Goal: Information Seeking & Learning: Learn about a topic

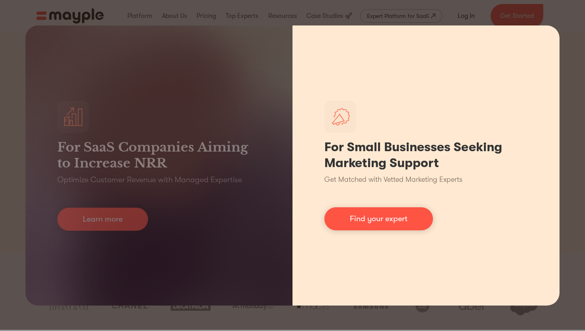
click at [378, 262] on div "For Small Businesses Seeking Marketing Support Get Matched with Vetted Marketin…" at bounding box center [425, 165] width 267 height 280
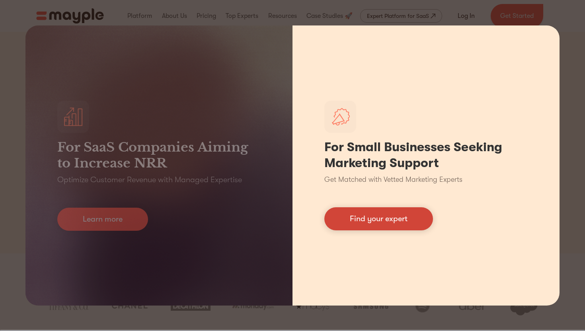
click at [382, 217] on link "Find your expert" at bounding box center [378, 218] width 109 height 23
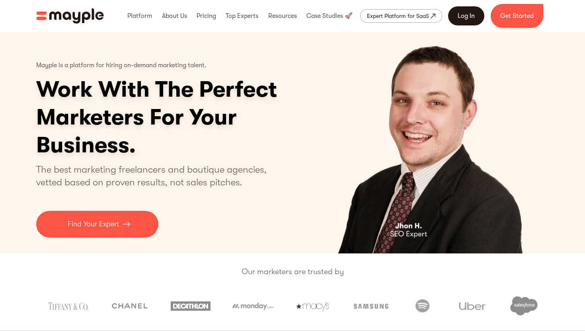
click at [470, 18] on link "Log In" at bounding box center [466, 15] width 36 height 19
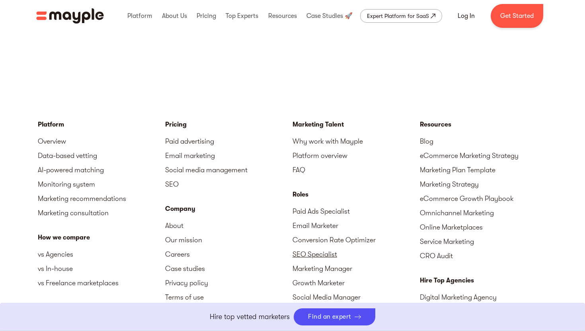
scroll to position [3421, 0]
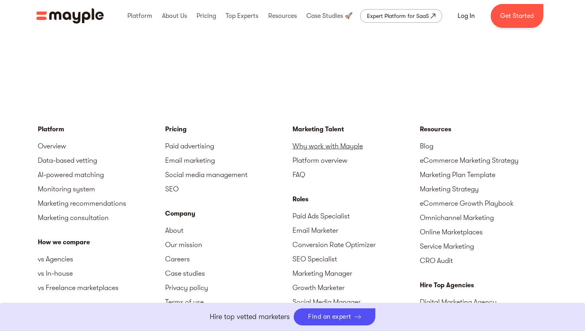
click at [319, 140] on link "Why work with Mayple" at bounding box center [355, 146] width 127 height 14
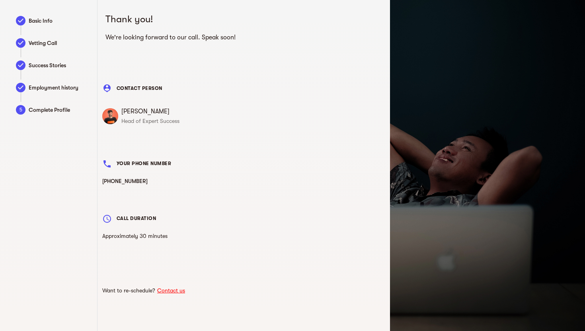
click at [171, 291] on link "Contact us" at bounding box center [171, 290] width 32 height 6
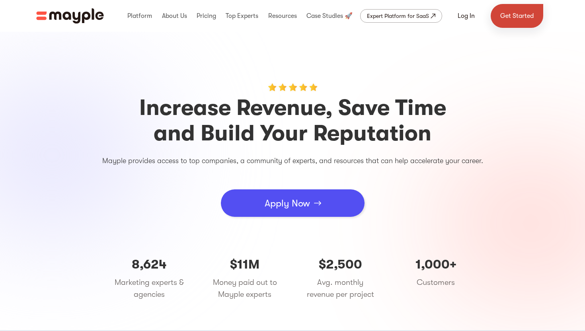
click at [526, 16] on link "Get Started" at bounding box center [516, 16] width 53 height 24
click at [84, 17] on img "home" at bounding box center [70, 15] width 68 height 15
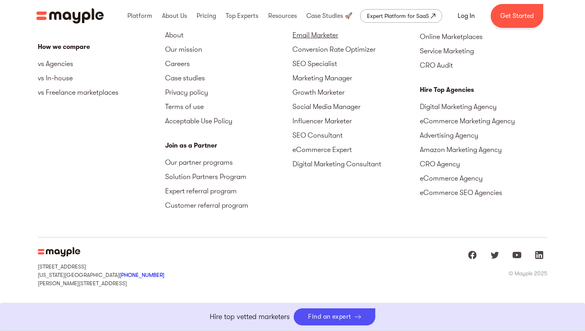
scroll to position [3616, 0]
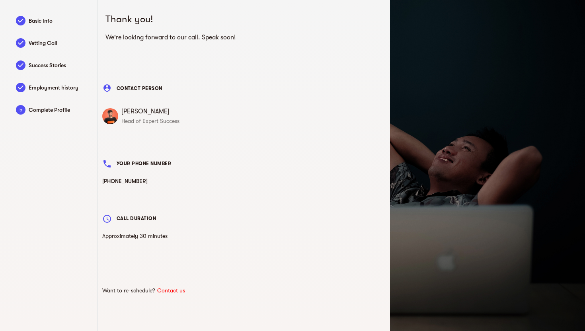
click at [44, 20] on span "Basic Info" at bounding box center [59, 21] width 60 height 10
drag, startPoint x: 134, startPoint y: 112, endPoint x: 155, endPoint y: 111, distance: 21.5
click at [155, 111] on span "Tomer Levy" at bounding box center [253, 112] width 264 height 10
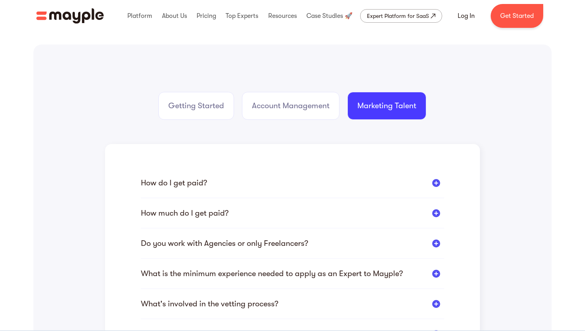
scroll to position [97, 0]
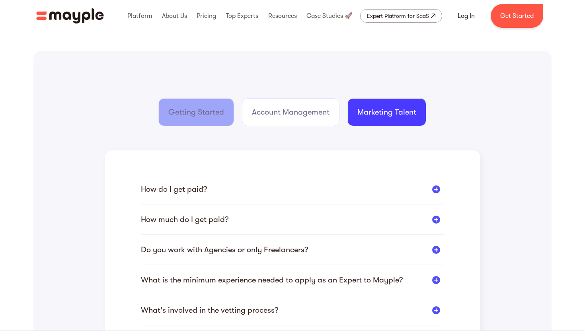
click at [195, 113] on div "Getting Started" at bounding box center [196, 112] width 56 height 11
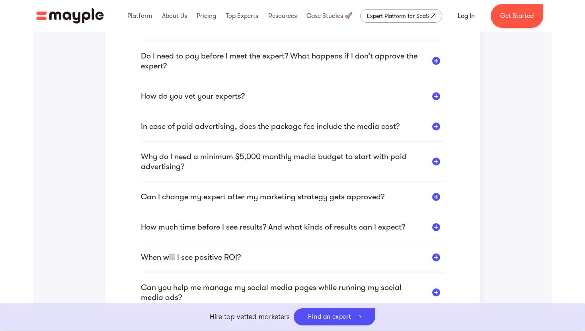
scroll to position [53, 0]
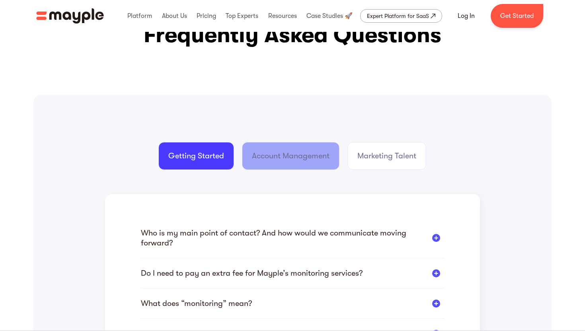
click at [309, 158] on div "Account Management" at bounding box center [291, 155] width 78 height 11
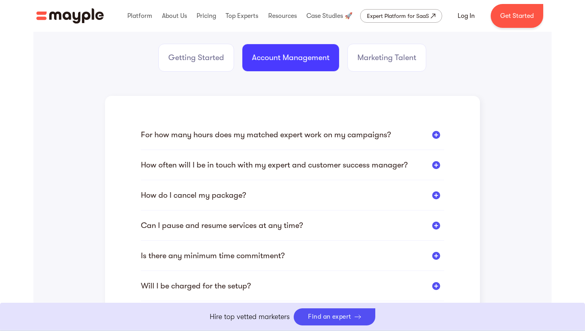
scroll to position [152, 0]
click at [429, 134] on div "For how many hours does my matched expert work on my campaigns?" at bounding box center [292, 134] width 303 height 10
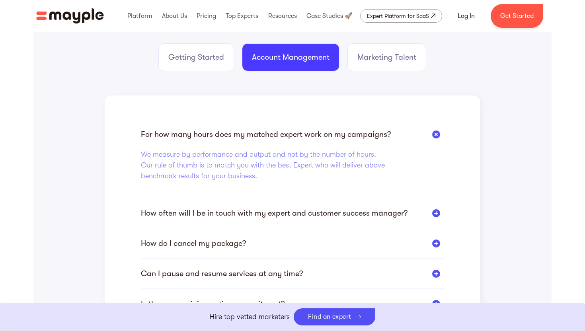
click at [429, 134] on div "For how many hours does my matched expert work on my campaigns?" at bounding box center [292, 134] width 303 height 10
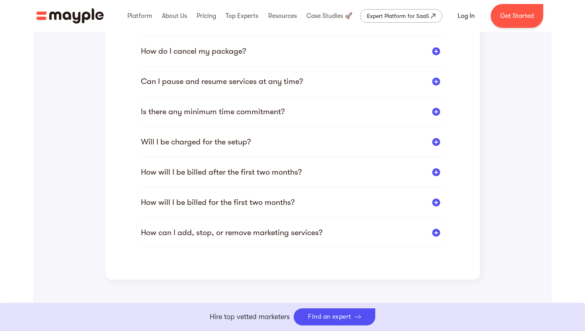
scroll to position [296, 0]
click at [431, 110] on div "Is there any minimum time commitment?" at bounding box center [292, 111] width 303 height 10
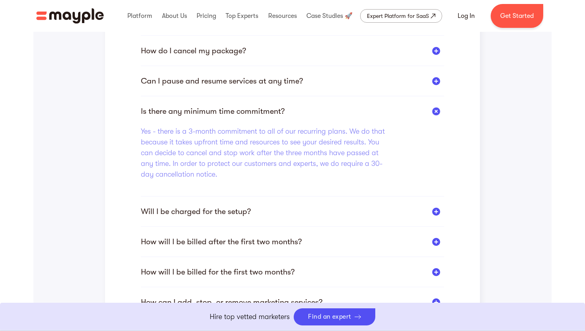
click at [431, 110] on div "Is there any minimum time commitment?" at bounding box center [292, 111] width 303 height 10
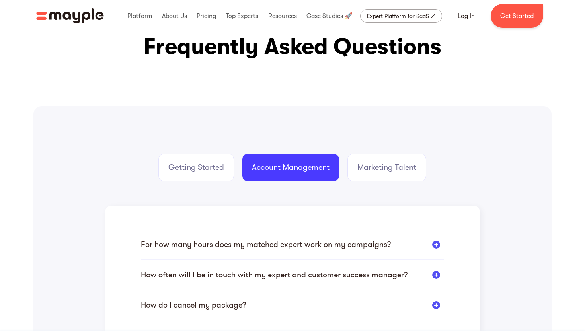
scroll to position [2, 0]
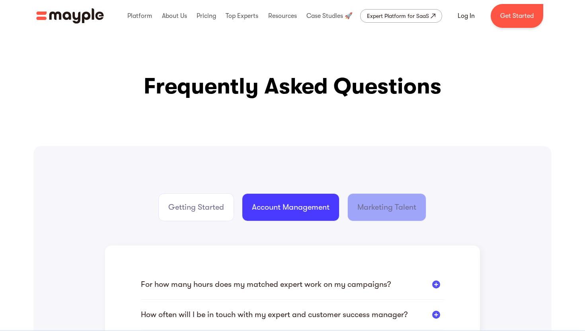
click at [363, 206] on div "Marketing Talent" at bounding box center [386, 207] width 59 height 11
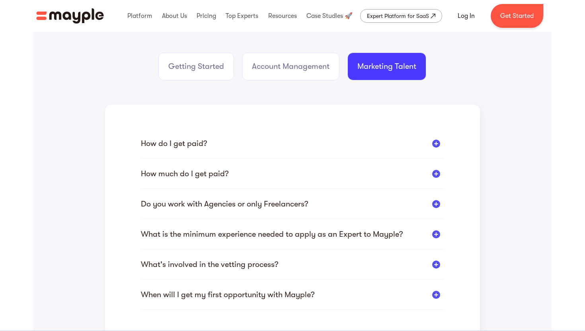
scroll to position [196, 0]
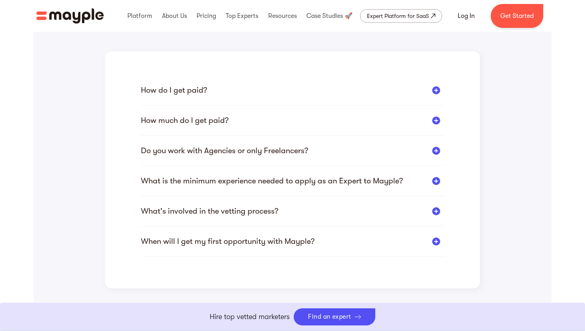
click at [293, 150] on div "Do you work with Agencies or only Freelancers?" at bounding box center [224, 151] width 167 height 10
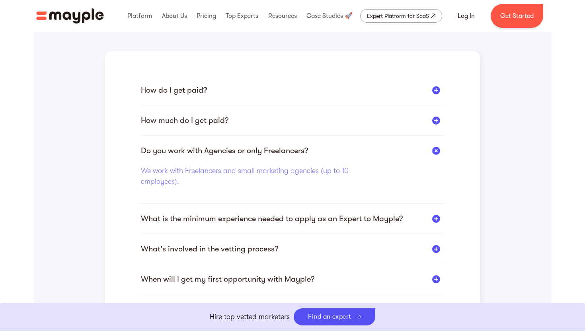
click at [300, 214] on div "What is the minimum experience needed to apply as an Expert to Mayple?" at bounding box center [272, 219] width 262 height 10
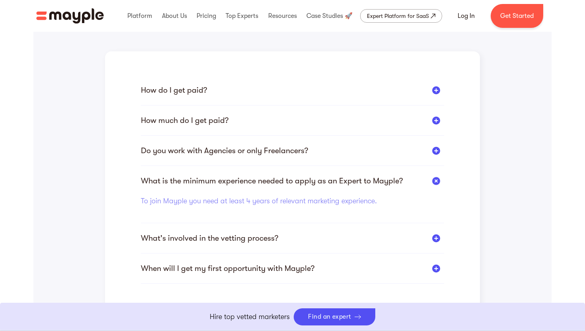
click at [285, 237] on div "What's involved in the vetting process?" at bounding box center [292, 238] width 303 height 10
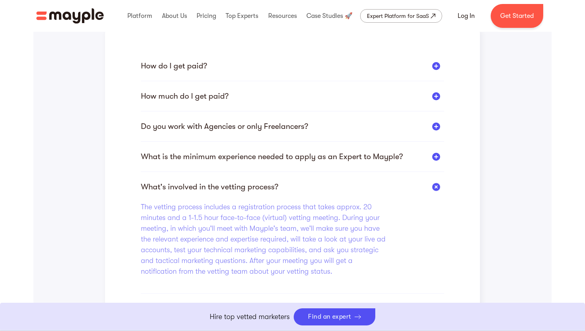
scroll to position [280, 0]
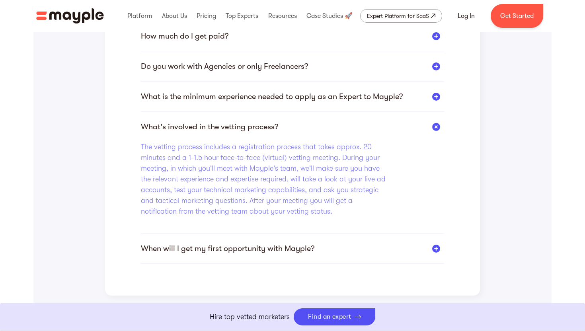
click at [276, 245] on div "When will I get my first opportunity with Mayple?" at bounding box center [227, 248] width 173 height 10
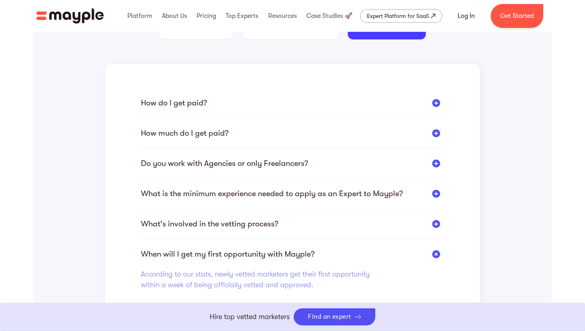
scroll to position [179, 0]
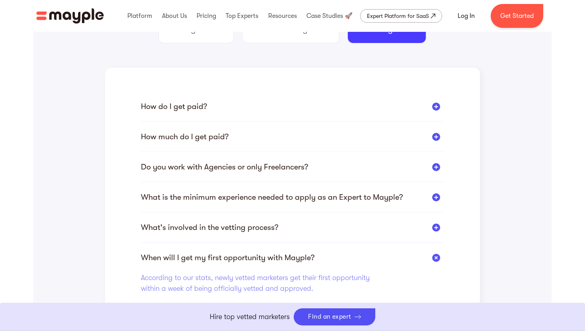
click at [269, 100] on div "How do I get paid? You can choose the best payment method for you out of the av…" at bounding box center [292, 189] width 303 height 243
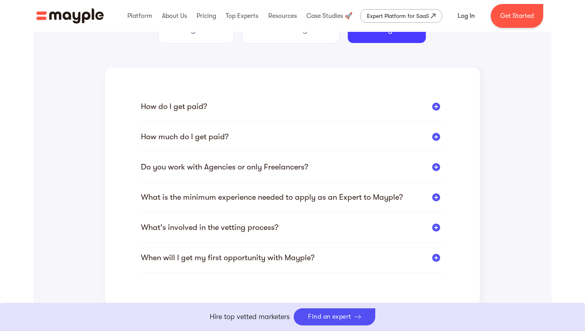
click at [247, 113] on div "How do I get paid? You can choose the best payment method for you out of the av…" at bounding box center [292, 111] width 303 height 20
click at [189, 108] on div "How do I get paid?" at bounding box center [174, 106] width 66 height 10
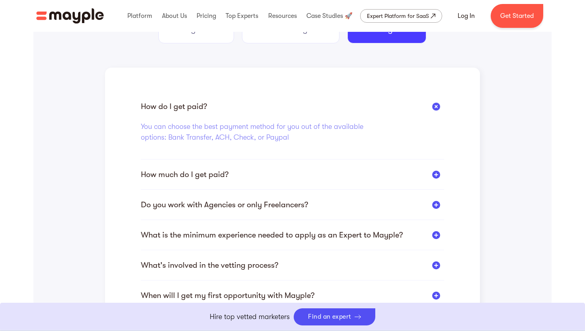
click at [209, 175] on div "How much do I get paid?" at bounding box center [185, 174] width 88 height 10
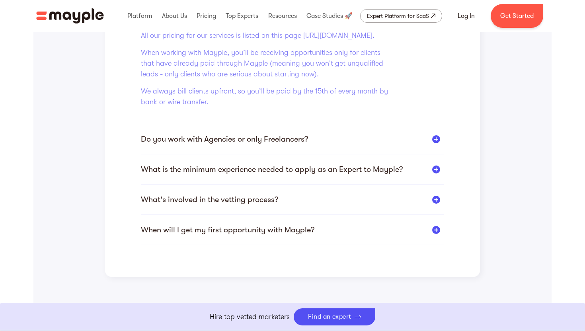
scroll to position [303, 0]
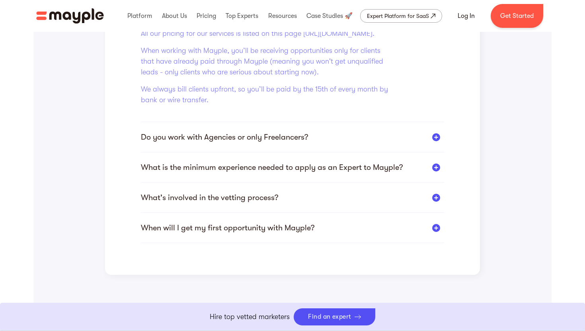
click at [313, 142] on div "Do you work with Agencies or only Freelancers?" at bounding box center [292, 137] width 303 height 10
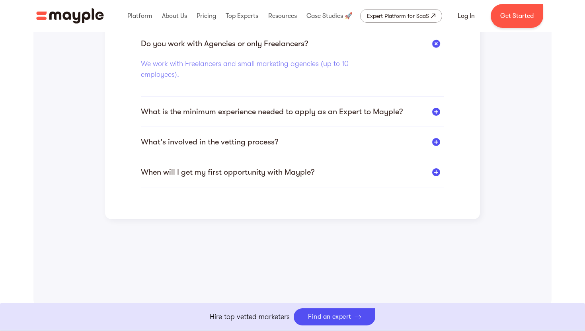
click at [269, 107] on div "What is the minimum experience needed to apply as an Expert to Mayple?" at bounding box center [272, 112] width 262 height 10
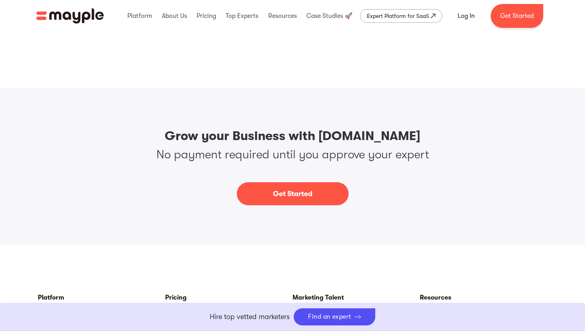
scroll to position [891, 0]
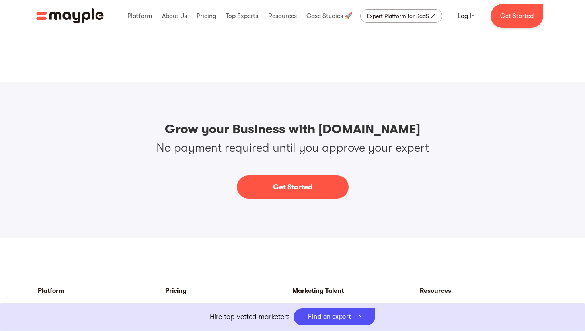
click at [387, 111] on div "Grow your Business with Mayple.com No payment required until you approve your e…" at bounding box center [292, 160] width 585 height 157
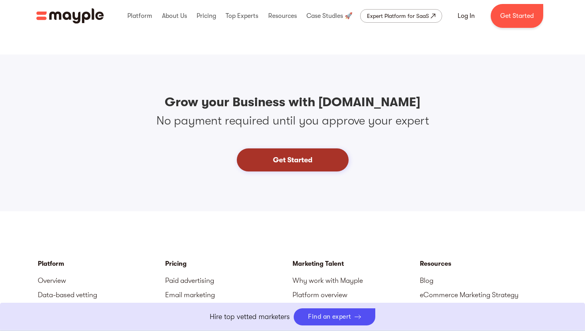
click at [279, 160] on link "Get Started" at bounding box center [293, 159] width 112 height 23
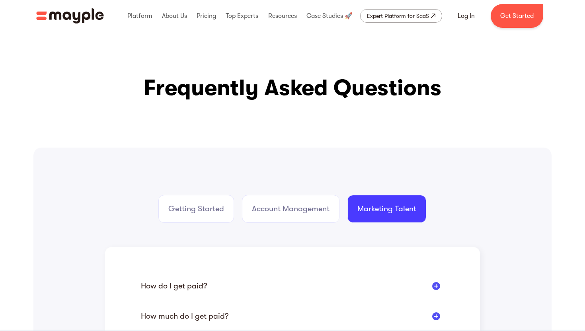
scroll to position [0, 0]
click at [514, 18] on link "Get Started" at bounding box center [516, 16] width 53 height 24
click at [522, 17] on link "Get Started" at bounding box center [516, 16] width 53 height 24
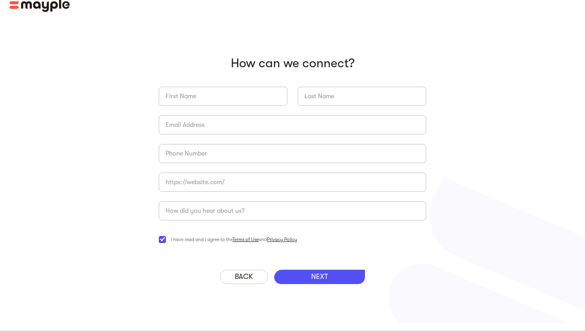
scroll to position [8, 0]
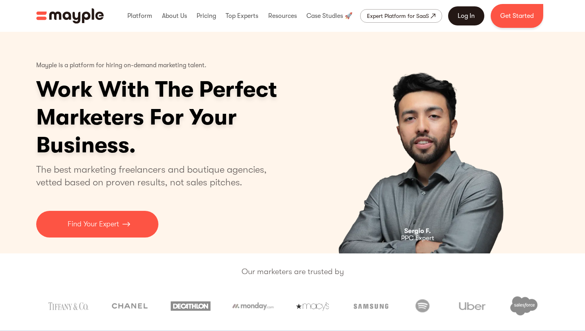
click at [469, 15] on link "Log In" at bounding box center [466, 15] width 36 height 19
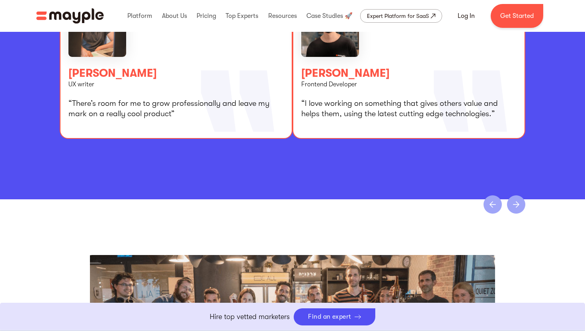
scroll to position [1486, 0]
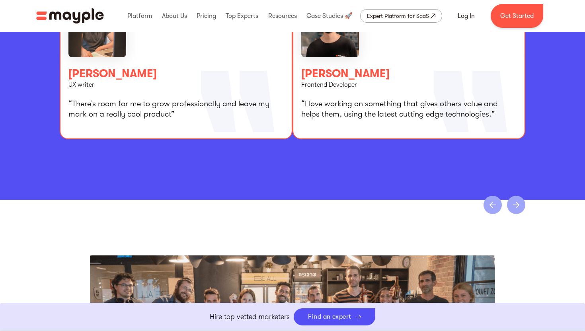
click at [519, 214] on div "next slide" at bounding box center [516, 205] width 18 height 18
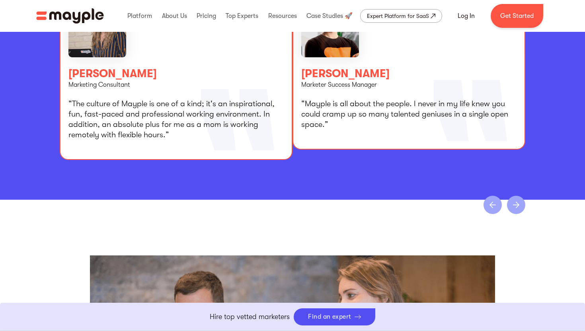
click at [519, 214] on div "next slide" at bounding box center [516, 205] width 18 height 18
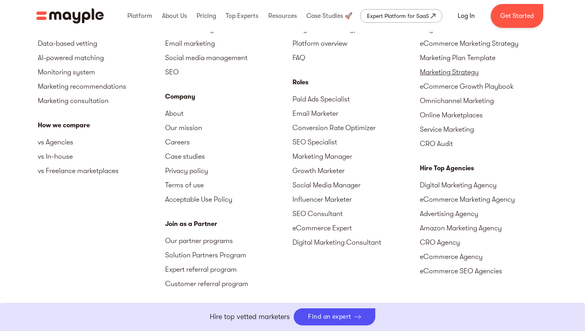
scroll to position [1890, 0]
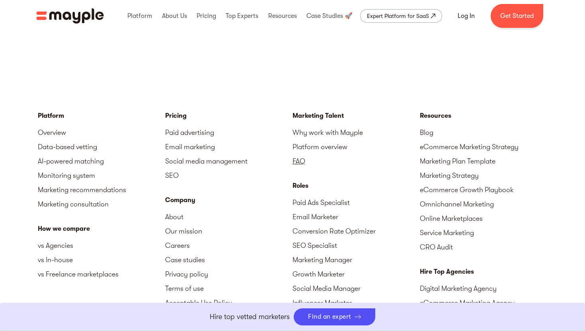
click at [302, 168] on link "FAQ" at bounding box center [355, 161] width 127 height 14
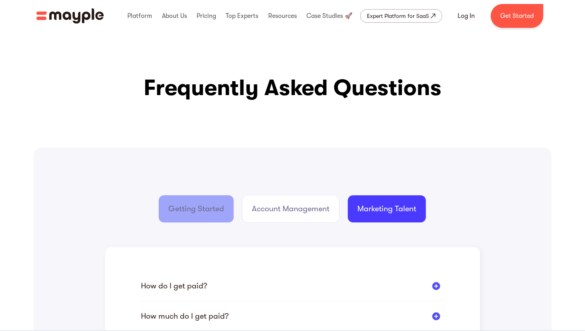
click at [163, 222] on link "Getting Started" at bounding box center [196, 209] width 76 height 28
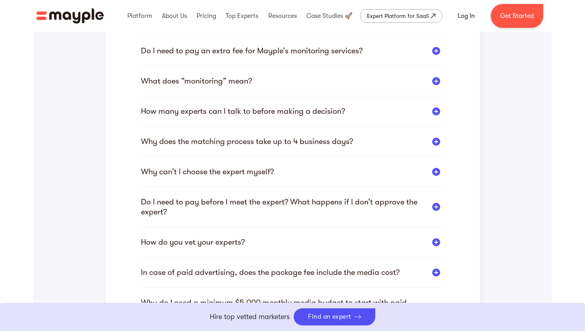
scroll to position [273, 0]
